Goal: Task Accomplishment & Management: Manage account settings

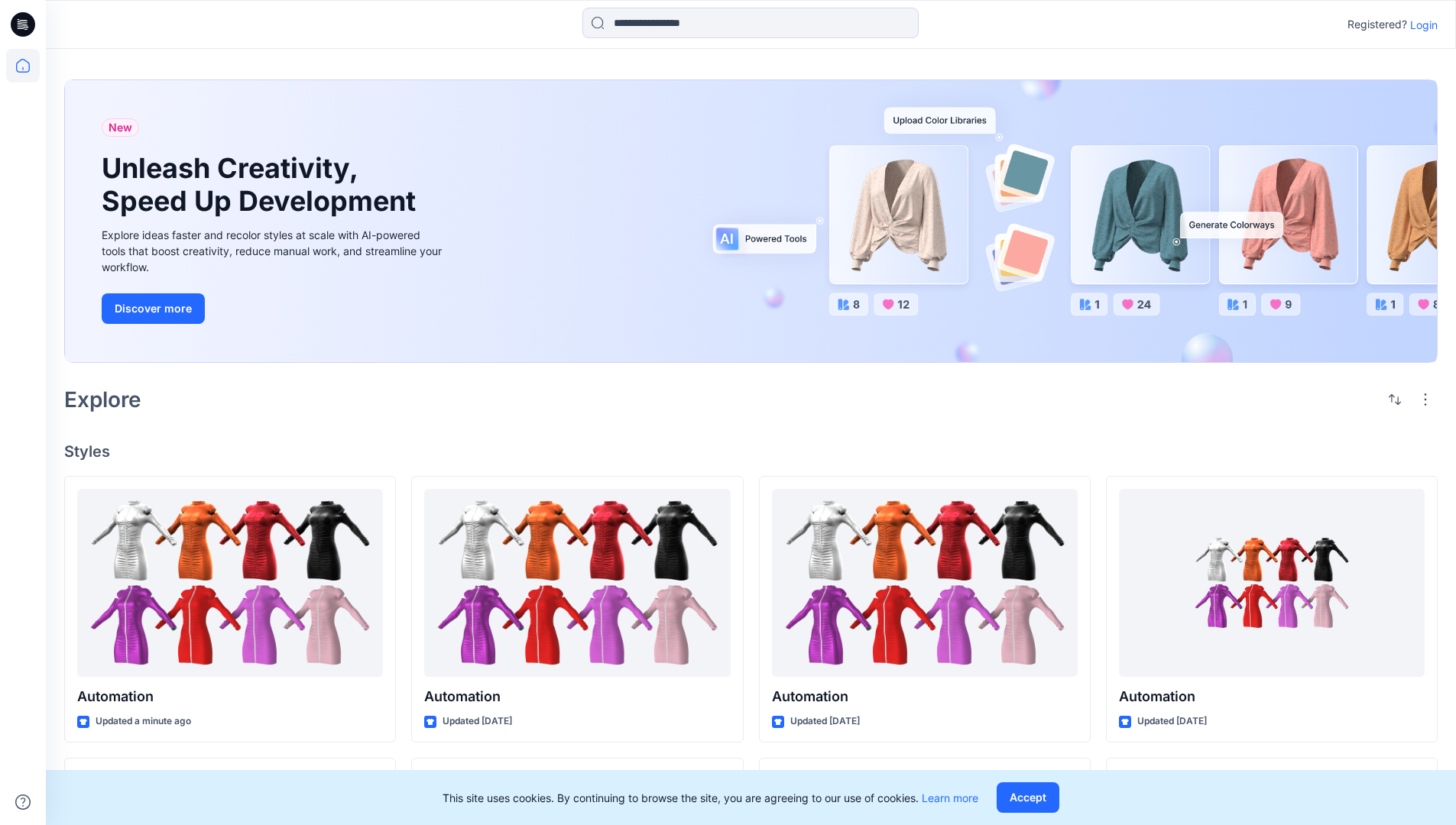
click at [1419, 24] on p "Login" at bounding box center [1424, 24] width 28 height 16
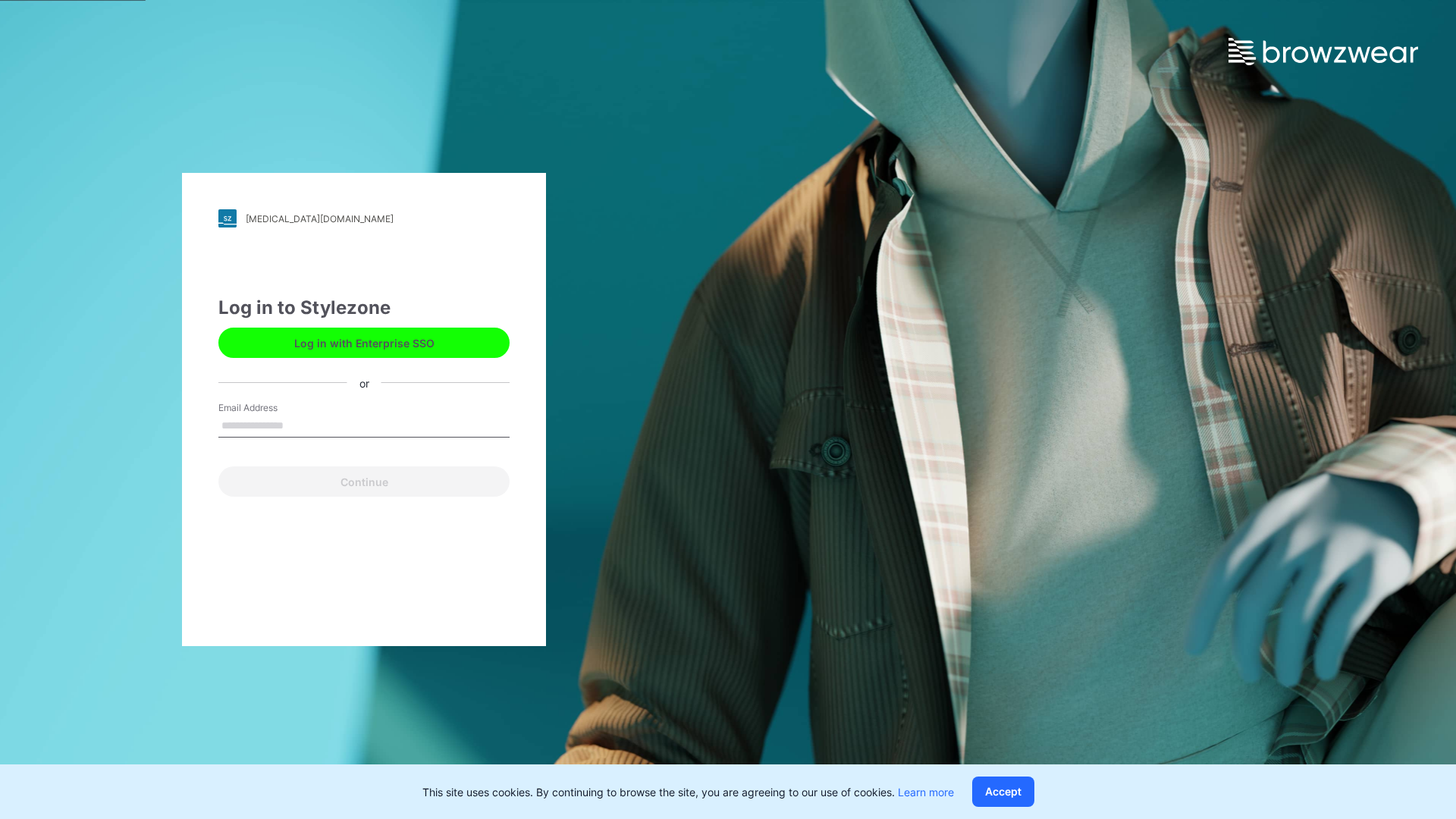
click at [299, 425] on input "Email Address" at bounding box center [364, 426] width 291 height 22
type input "**********"
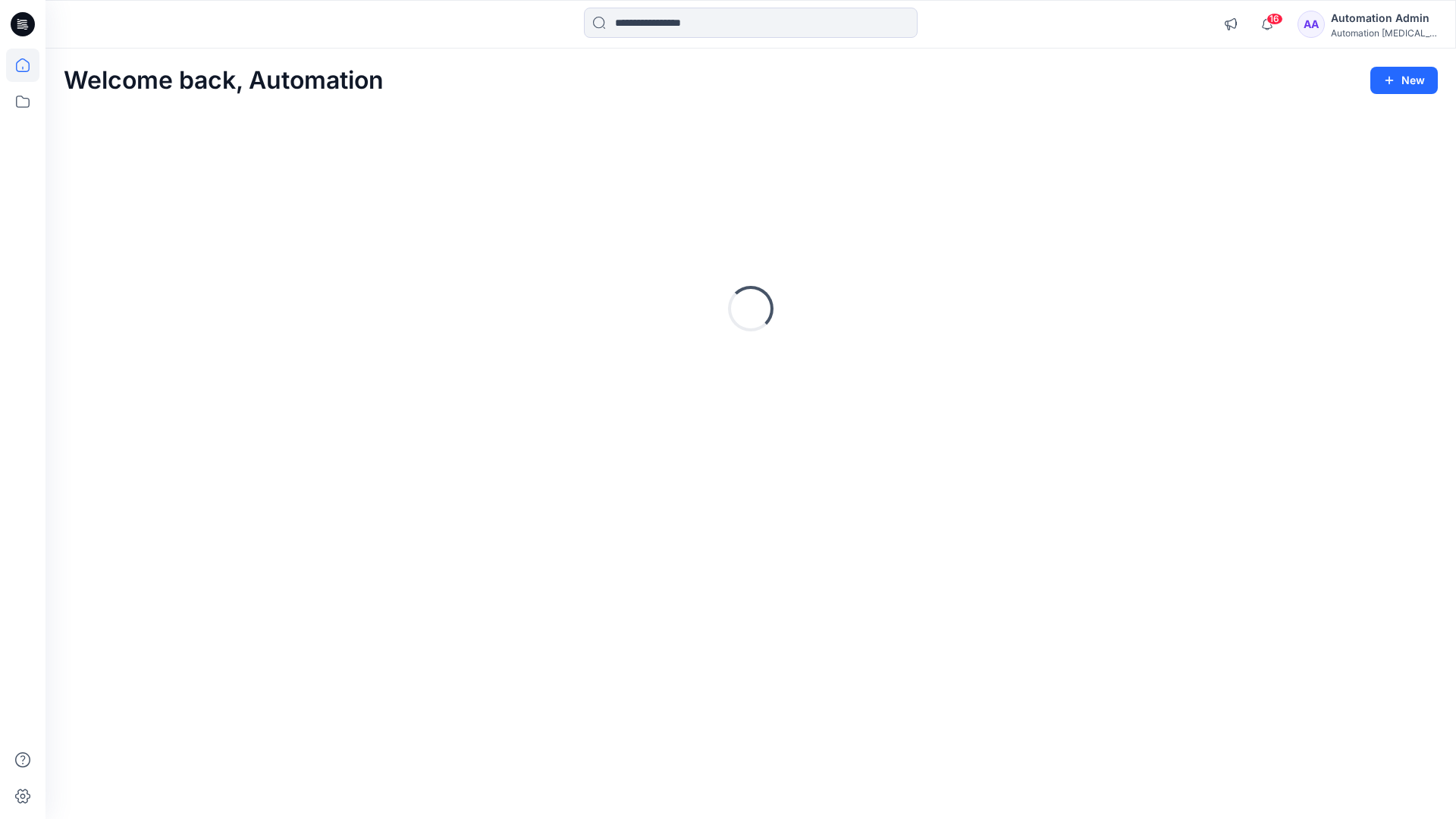
click at [29, 65] on icon at bounding box center [22, 66] width 14 height 14
click at [23, 104] on icon at bounding box center [22, 101] width 34 height 34
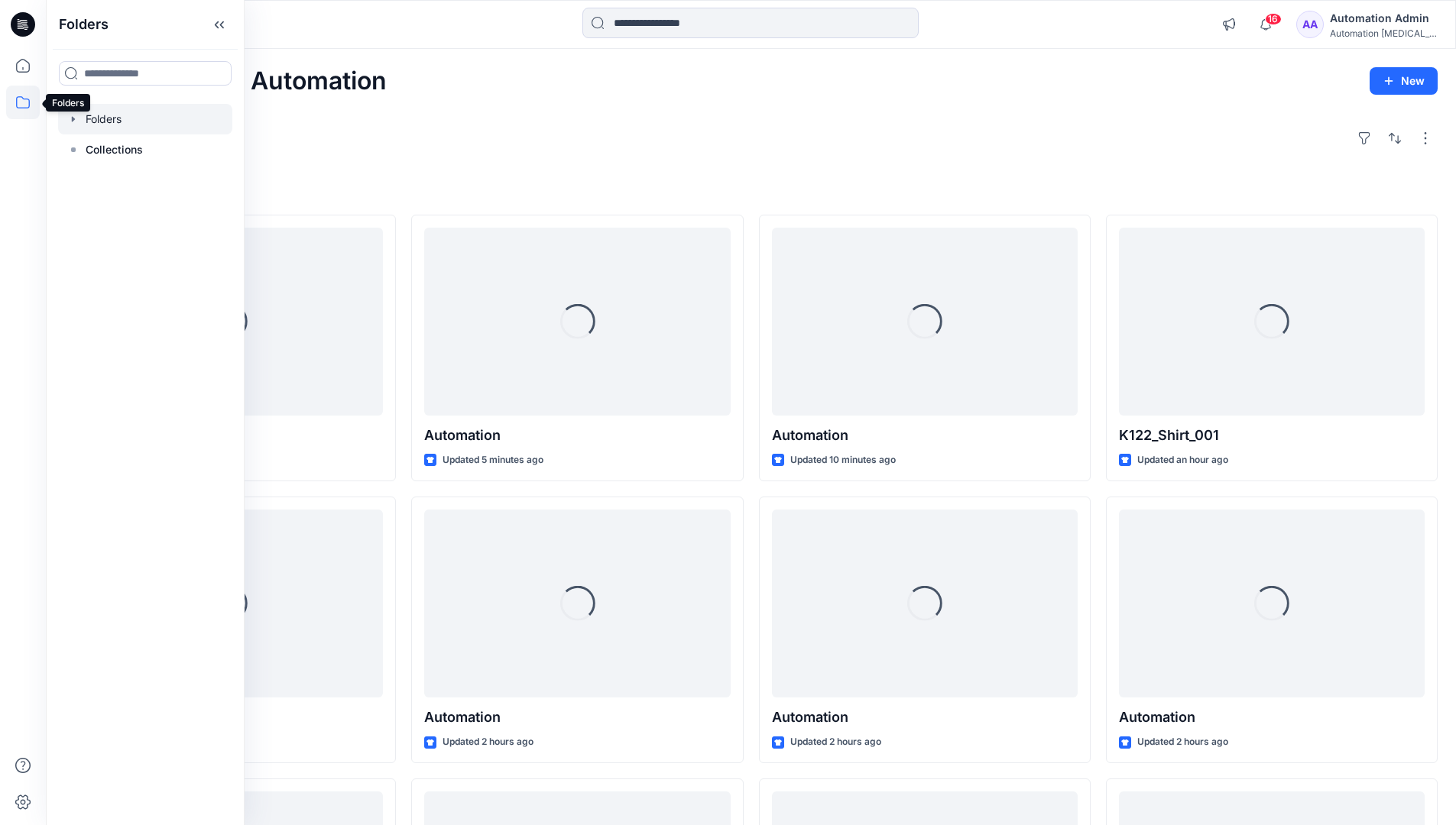
click at [86, 121] on div at bounding box center [146, 118] width 174 height 30
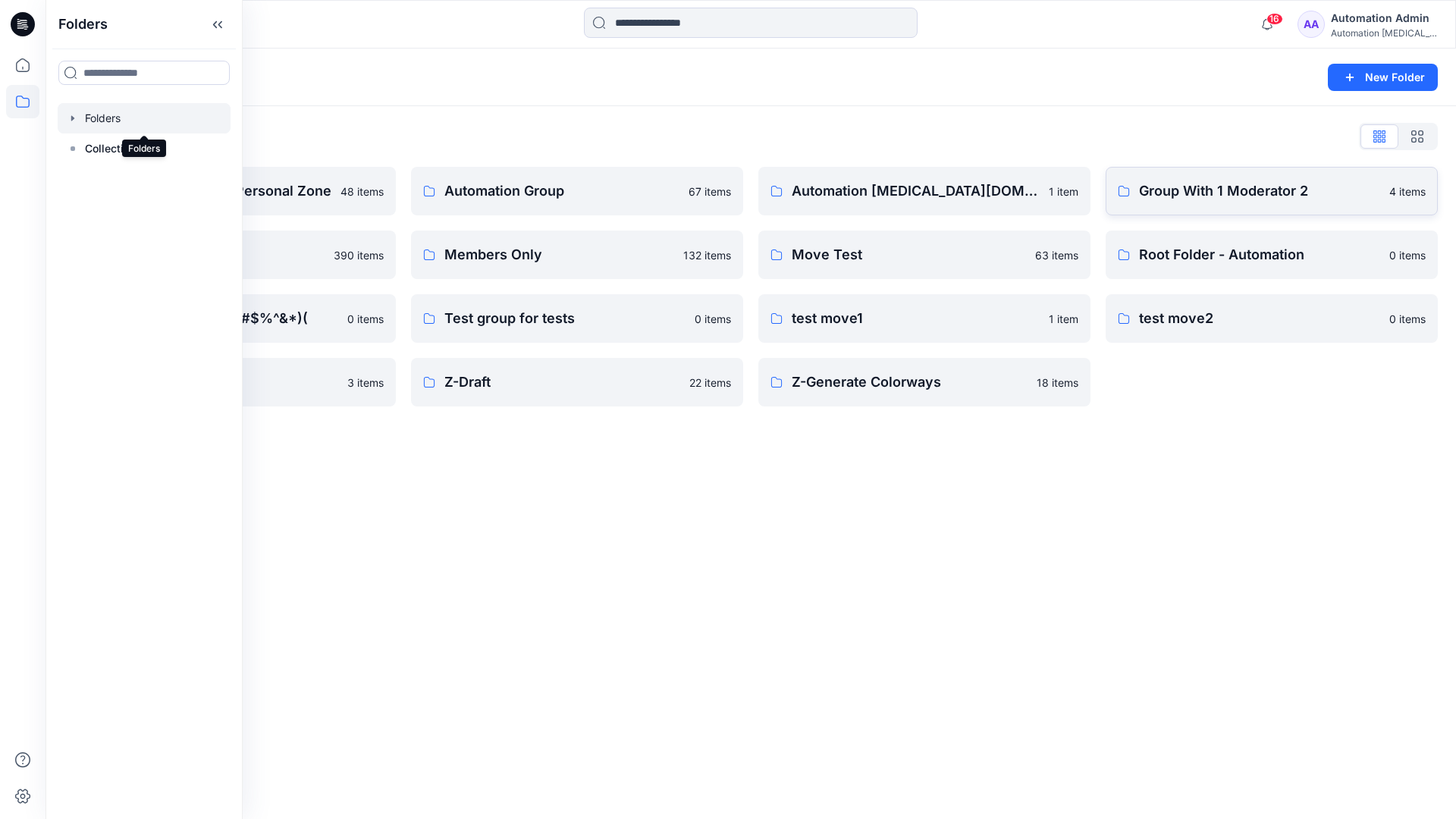
click at [1259, 199] on p "Group With 1 Moderator 2" at bounding box center [1259, 191] width 241 height 22
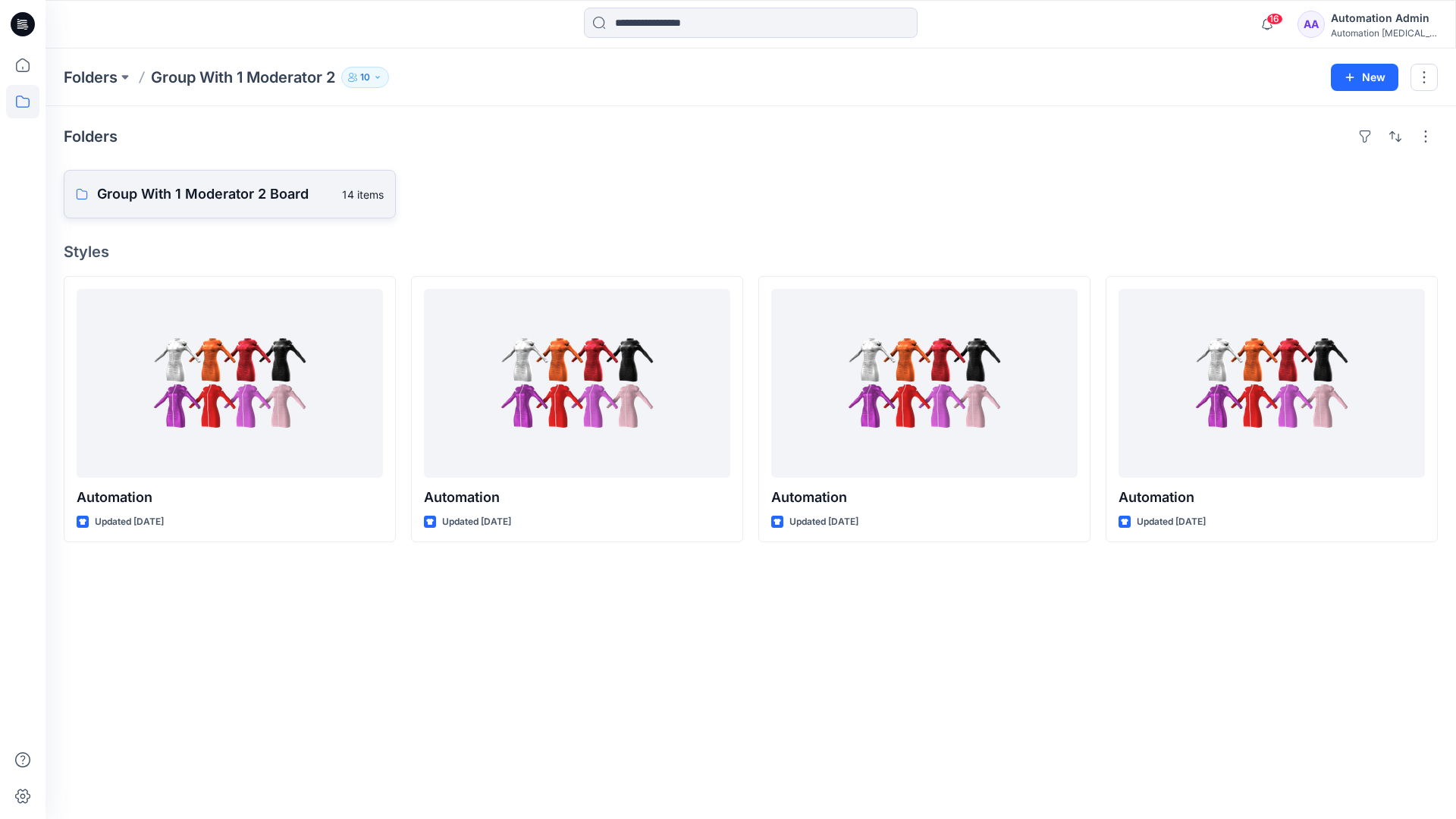
click at [215, 202] on p "Group With 1 Moderator 2 Board" at bounding box center [214, 194] width 236 height 22
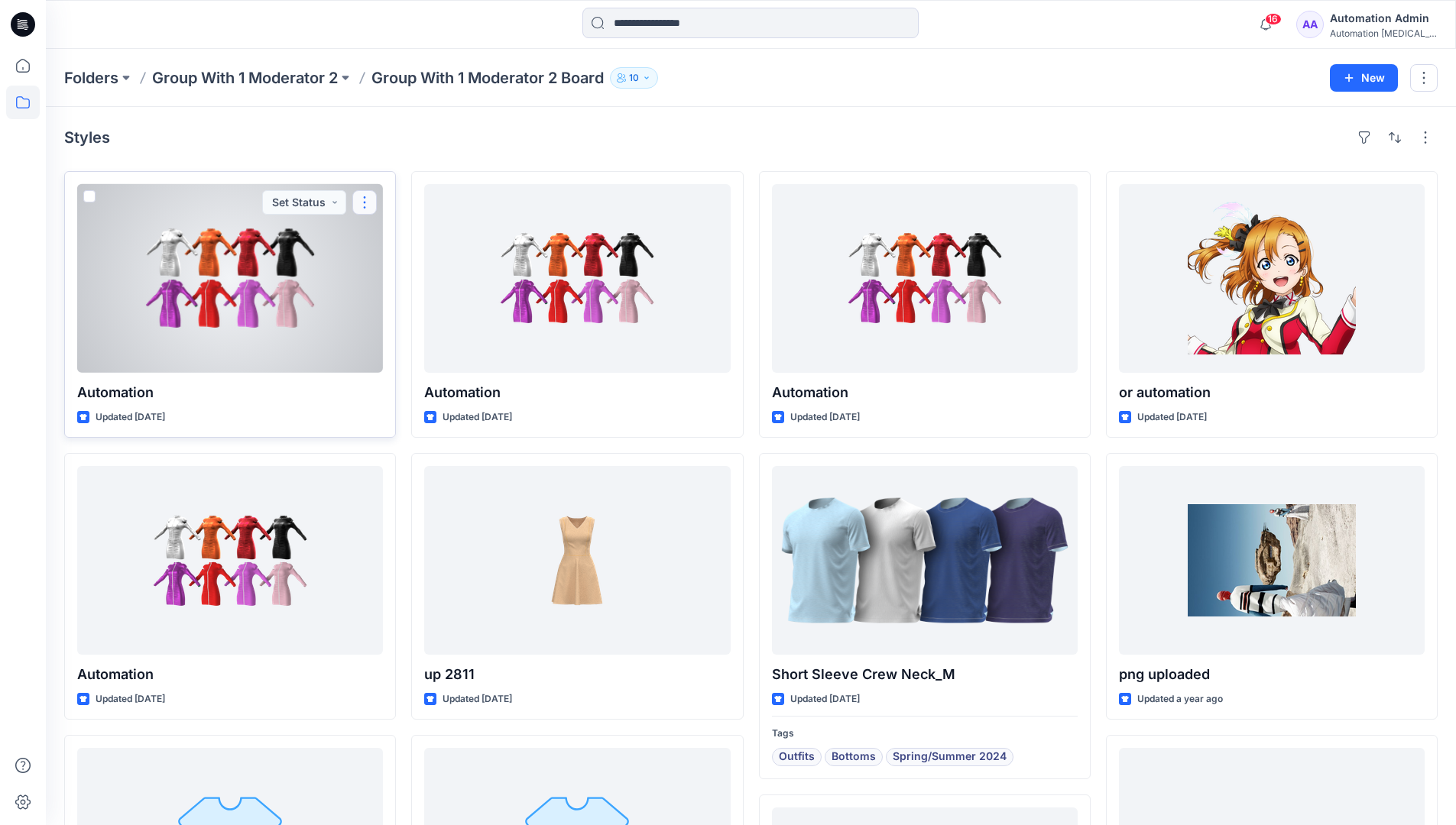
click at [365, 207] on button "button" at bounding box center [364, 202] width 24 height 24
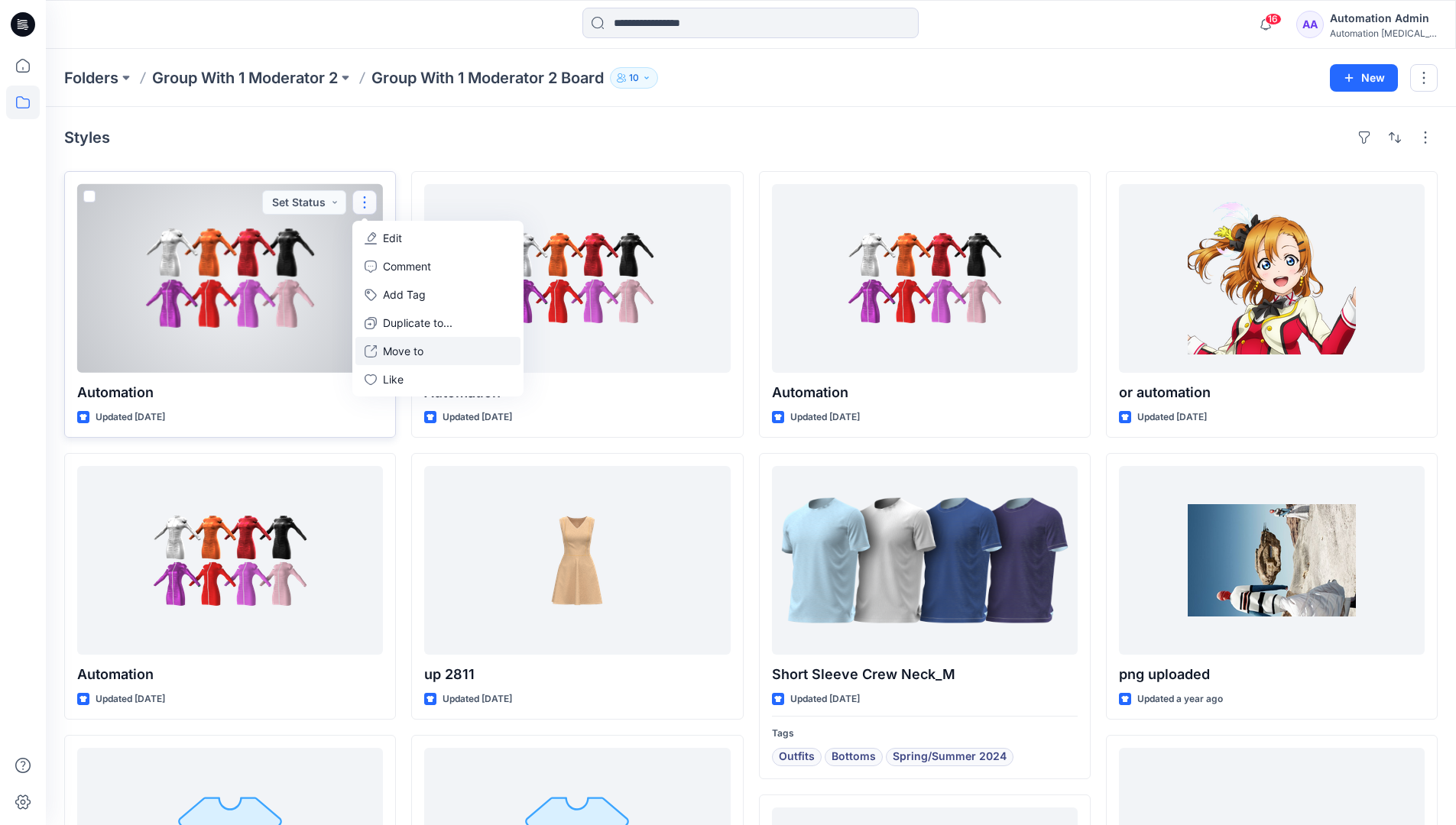
click at [396, 346] on p "Move to" at bounding box center [403, 351] width 40 height 16
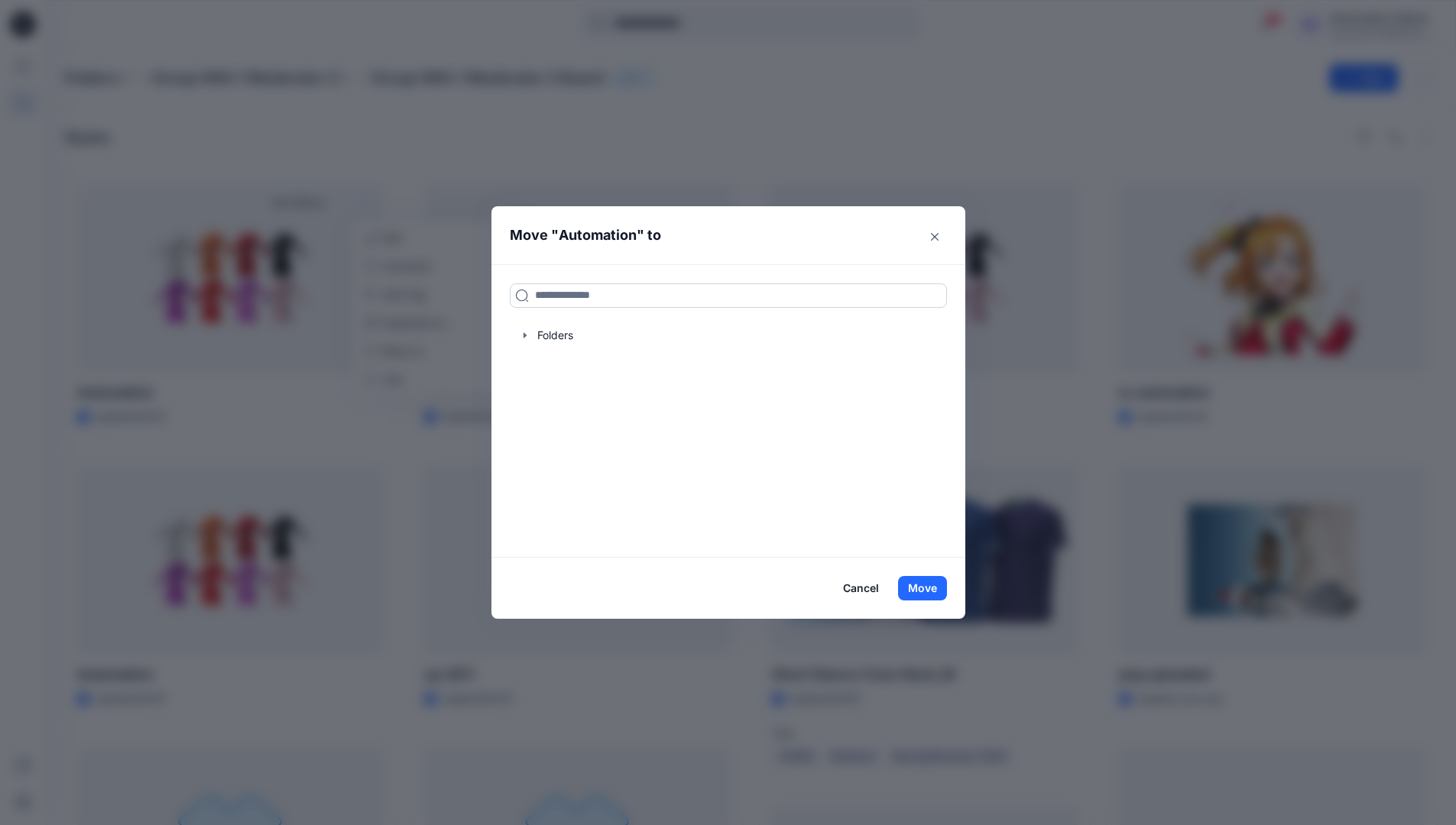
click at [553, 297] on input at bounding box center [728, 295] width 437 height 24
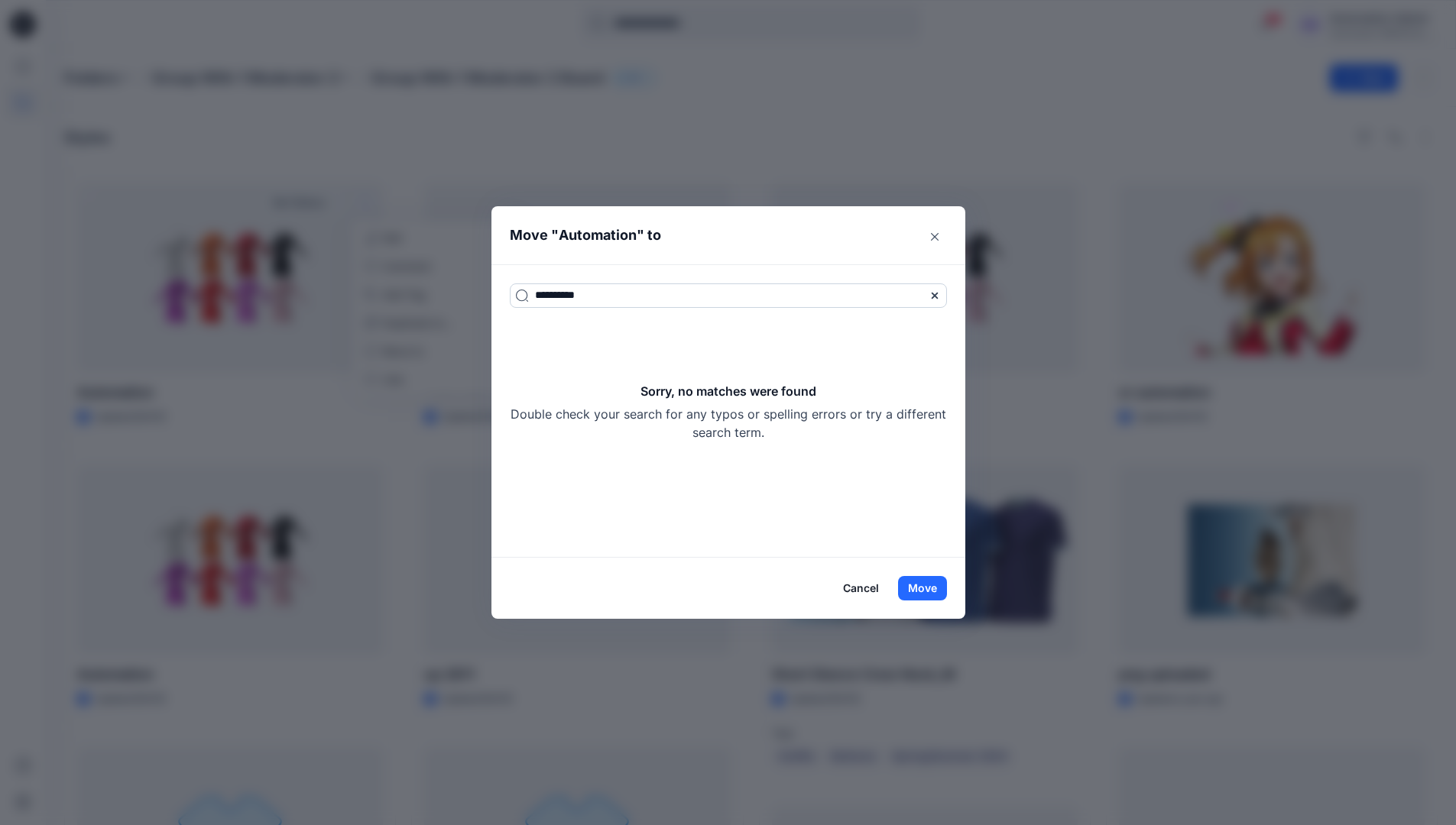
type input "**********"
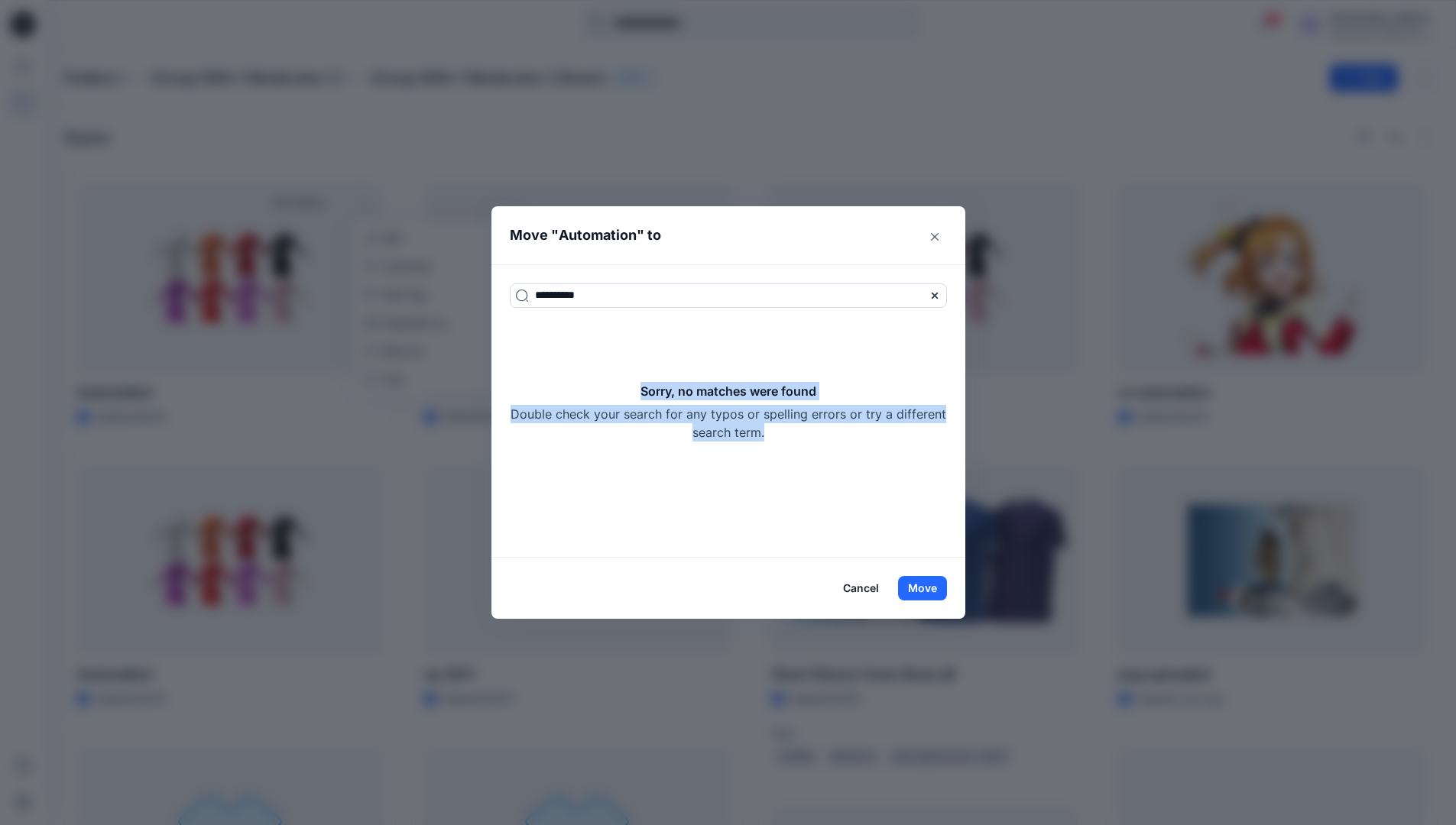
drag, startPoint x: 553, startPoint y: 297, endPoint x: 843, endPoint y: 437, distance: 322.0
click at [843, 437] on div "Sorry, no matches were found Double check your search for any typos or spelling…" at bounding box center [728, 411] width 437 height 59
click at [931, 591] on button "Move" at bounding box center [922, 588] width 49 height 24
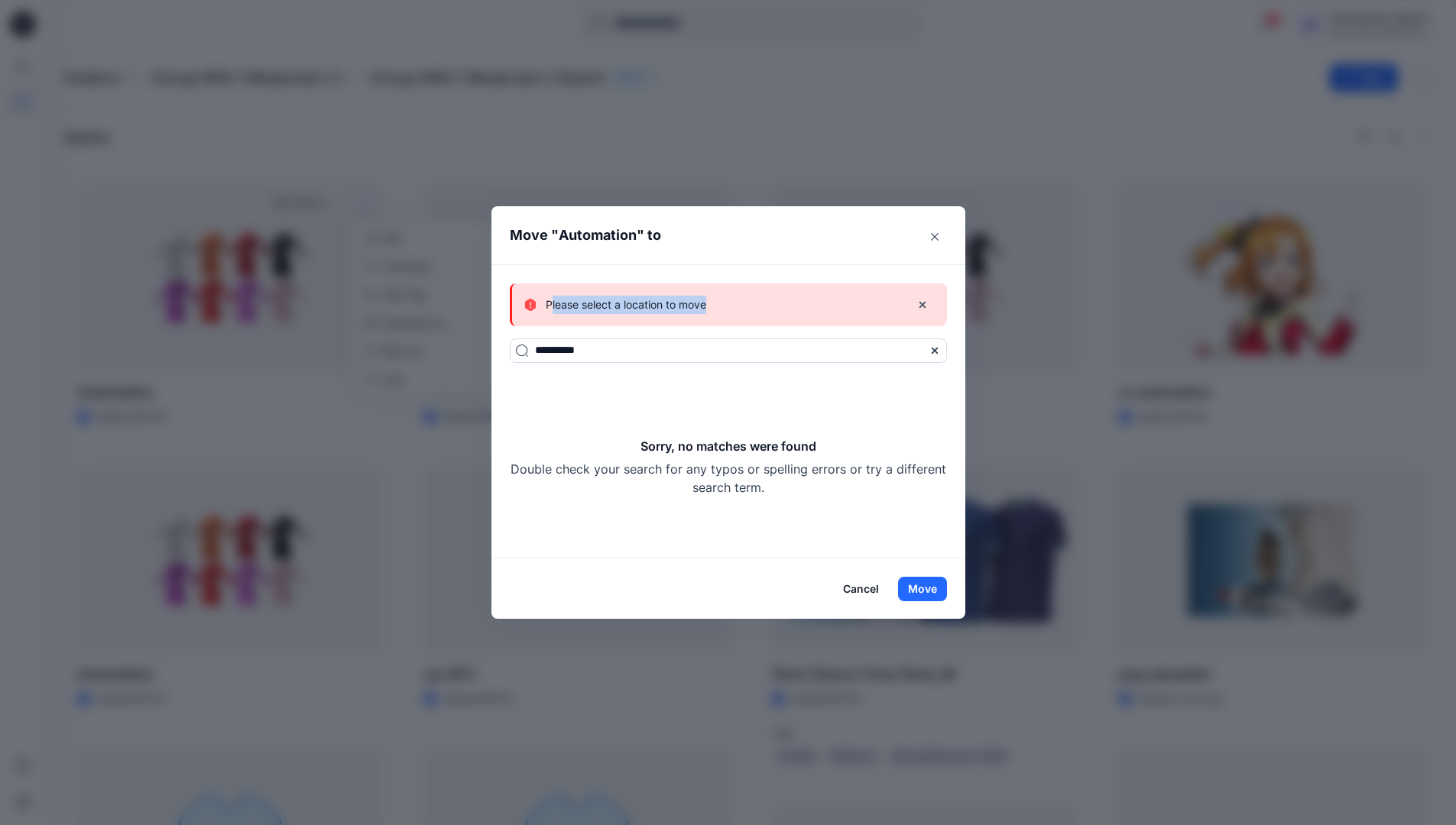
drag, startPoint x: 931, startPoint y: 591, endPoint x: 713, endPoint y: 307, distance: 358.0
click at [706, 307] on p "Please select a location to move" at bounding box center [626, 304] width 160 height 18
click at [870, 582] on button "Cancel" at bounding box center [861, 589] width 56 height 24
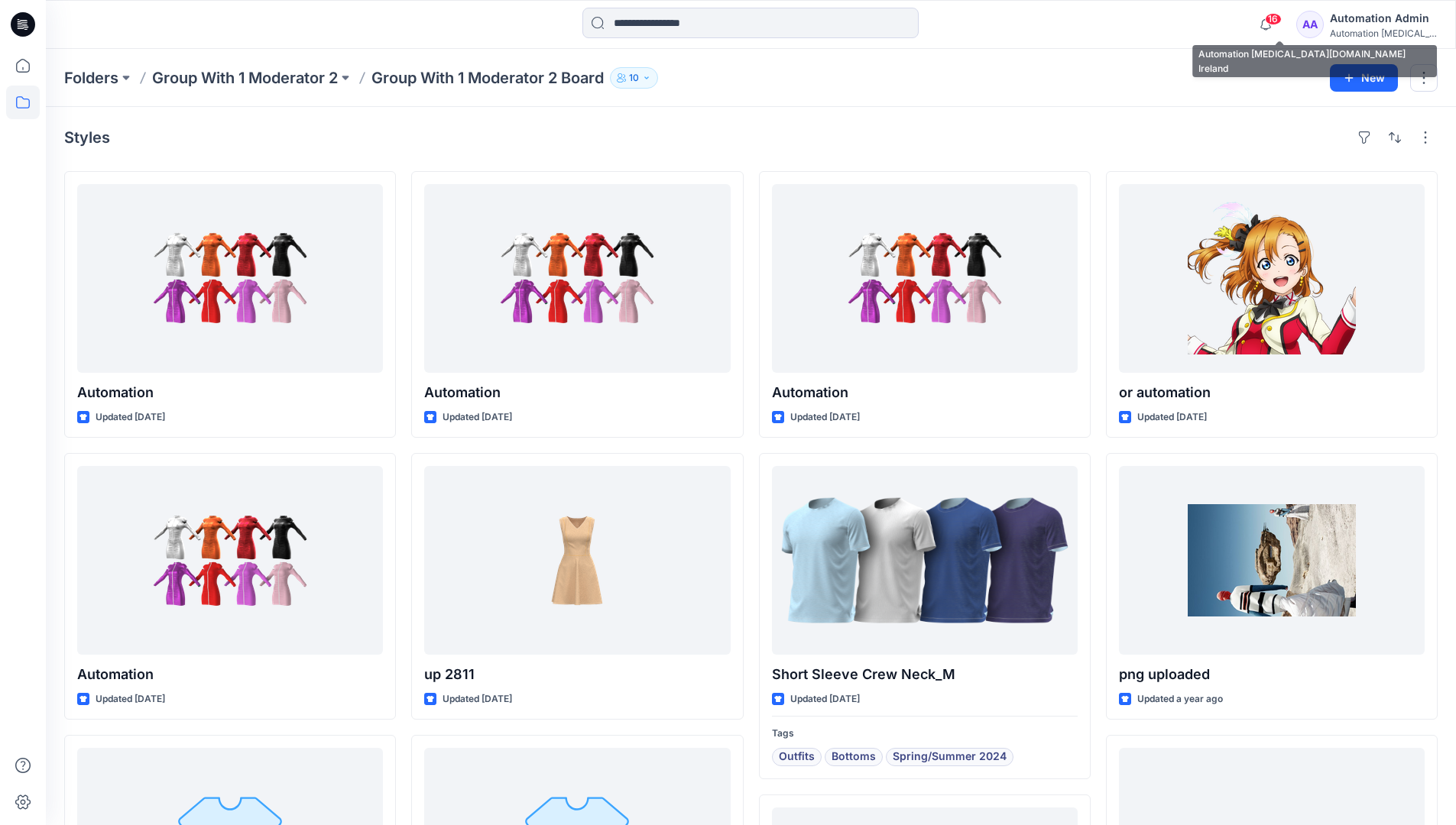
click at [1366, 33] on div "Automation [MEDICAL_DATA]..." at bounding box center [1383, 33] width 107 height 11
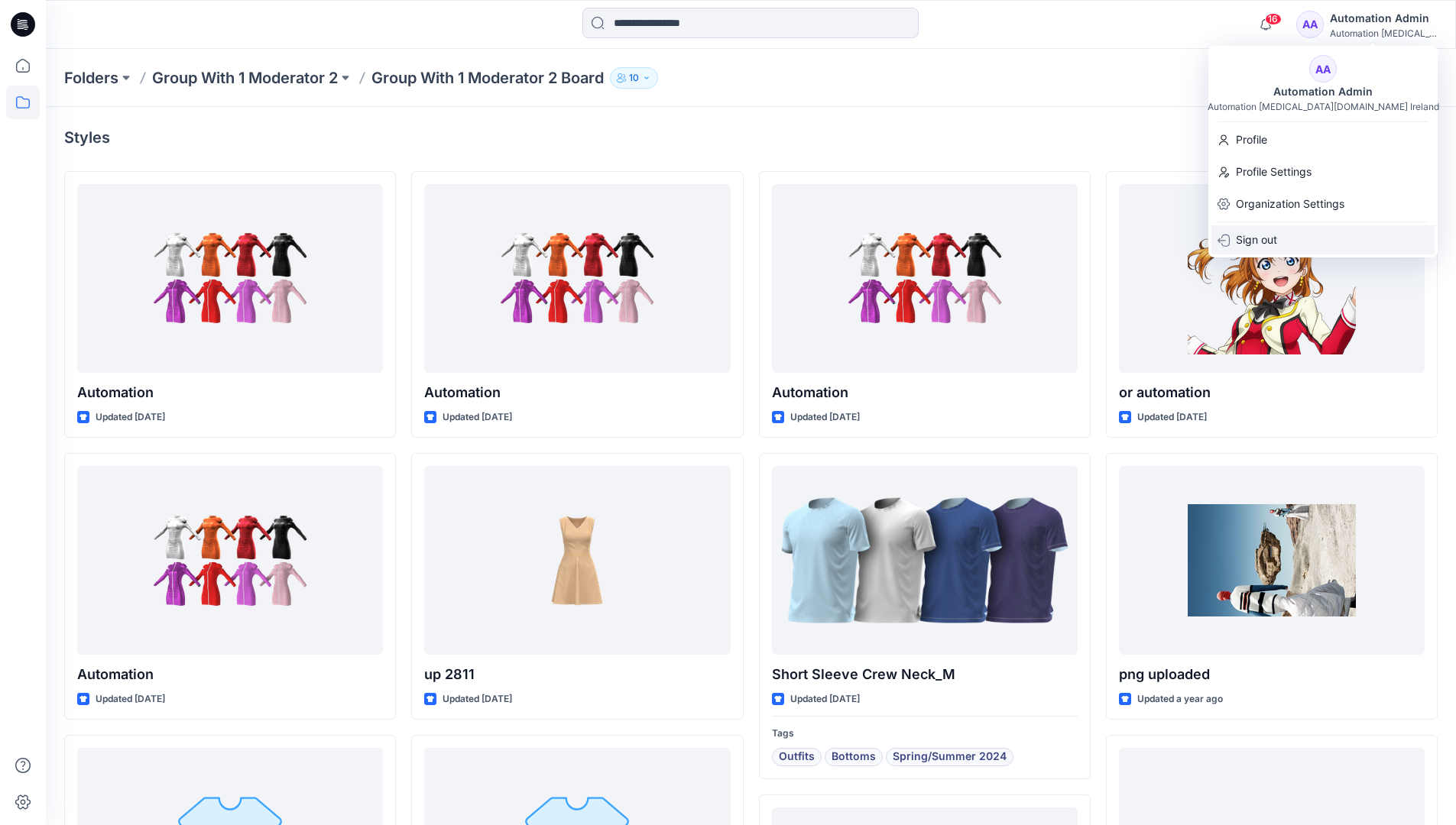
click at [1301, 235] on div "Sign out" at bounding box center [1323, 240] width 223 height 29
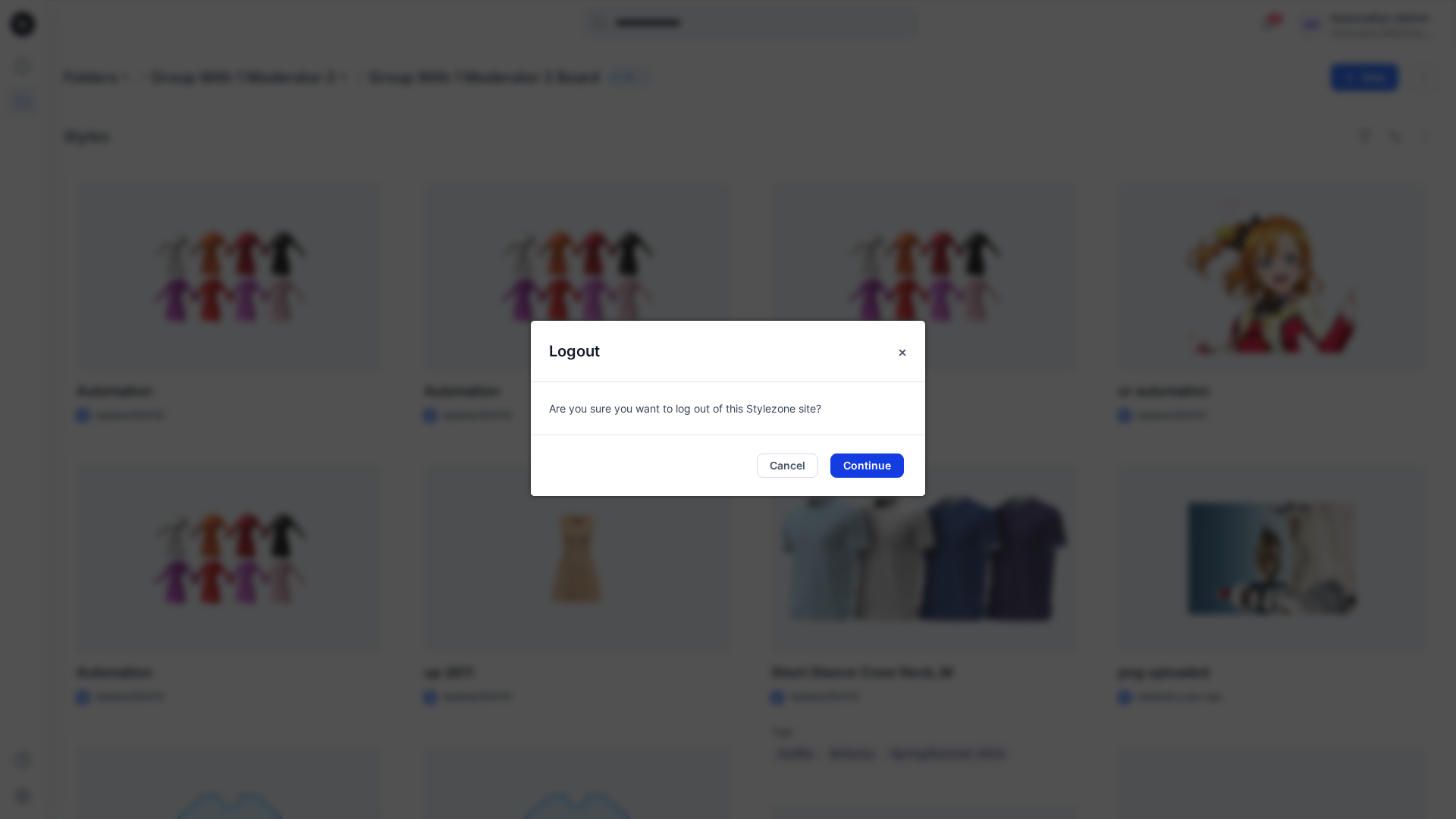
click at [891, 458] on button "Continue" at bounding box center [866, 465] width 73 height 24
